Goal: Complete application form

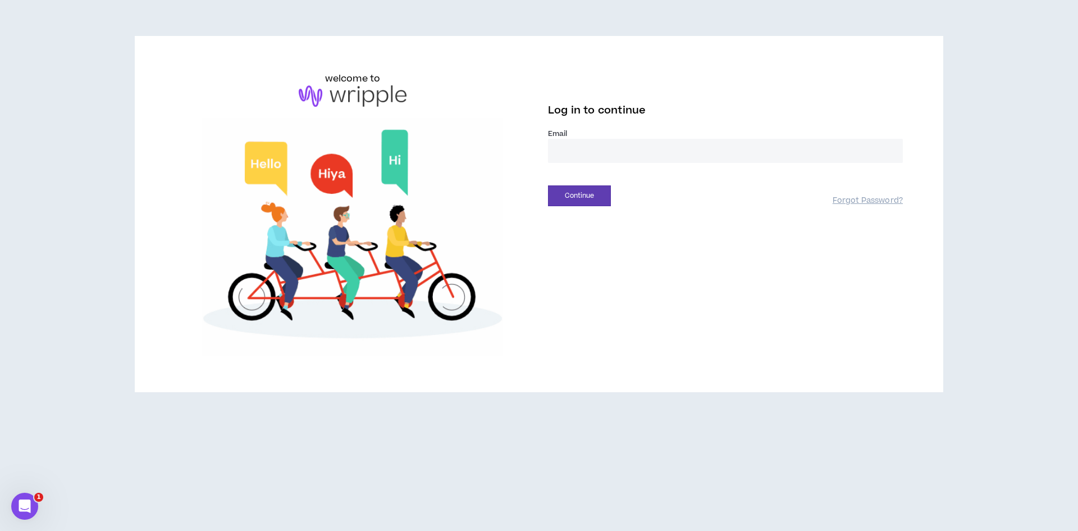
click at [625, 152] on input "email" at bounding box center [725, 151] width 355 height 24
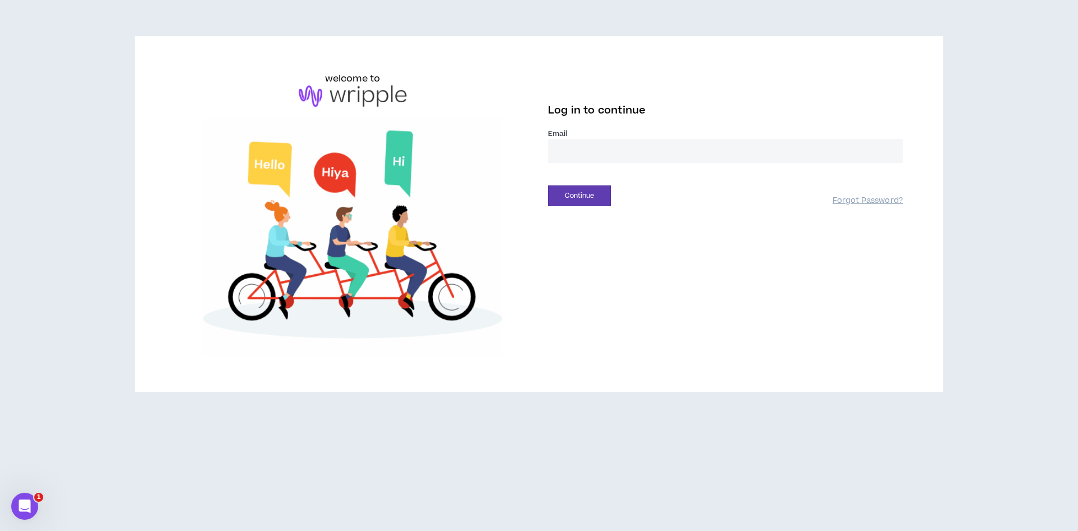
type input "**********"
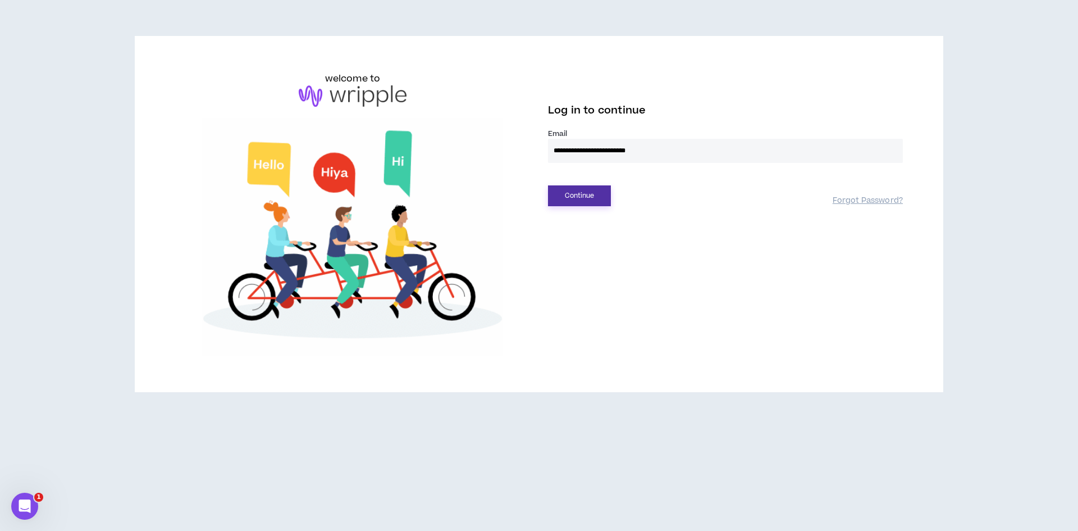
click at [591, 195] on button "Continue" at bounding box center [579, 195] width 63 height 21
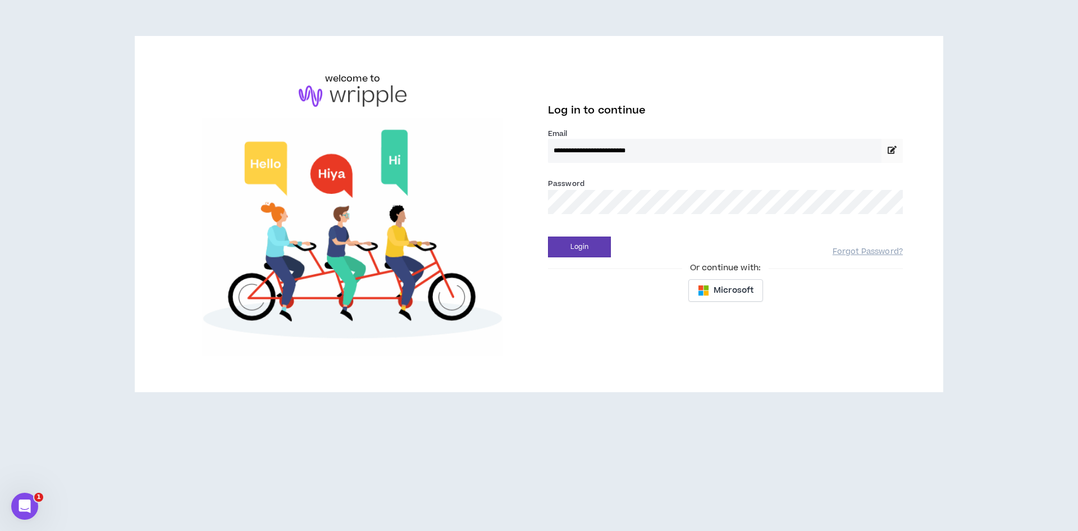
click at [548, 236] on button "Login" at bounding box center [579, 246] width 63 height 21
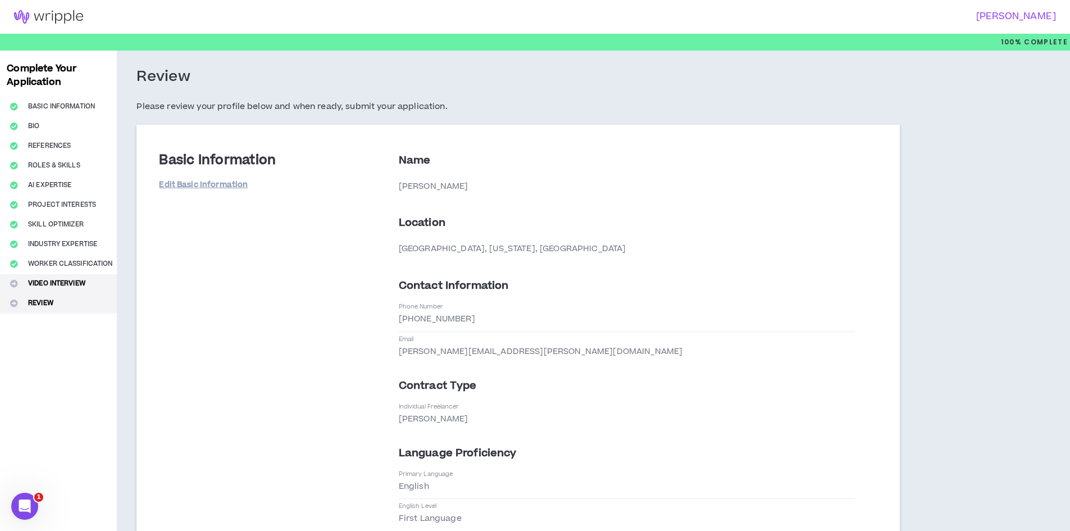
click at [49, 280] on button "Video Interview" at bounding box center [58, 284] width 117 height 20
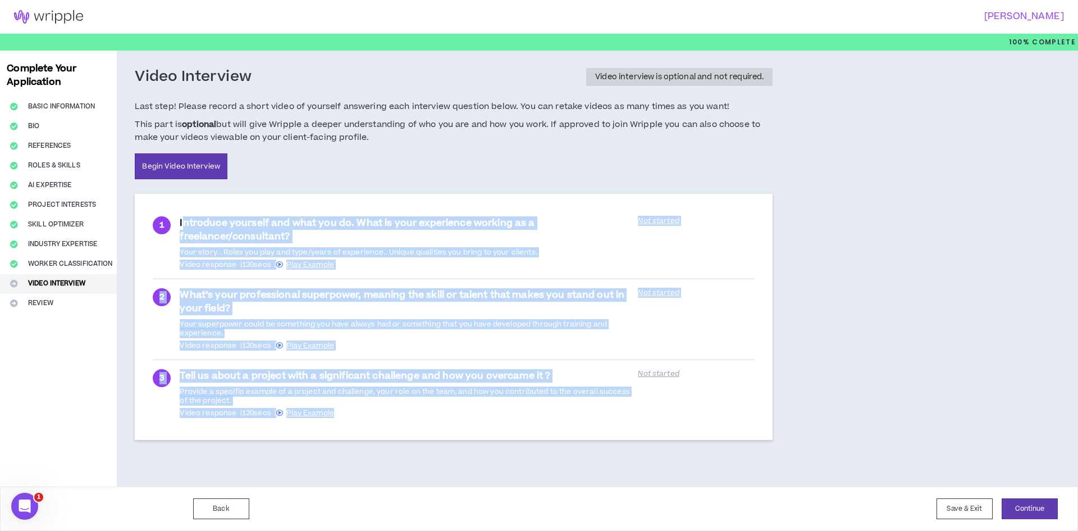
drag, startPoint x: 182, startPoint y: 204, endPoint x: 396, endPoint y: 420, distance: 304.1
click at [396, 420] on div "1 Introduce yourself and what you do. What is your experience working as a free…" at bounding box center [454, 317] width 638 height 246
copy ul "ntroduce yourself and what you do. What is your experience working as a freelan…"
click at [926, 451] on div "Complete Your Application Basic Information Bio References Roles & Skills AI Ex…" at bounding box center [539, 269] width 1078 height 436
